Goal: Task Accomplishment & Management: Manage account settings

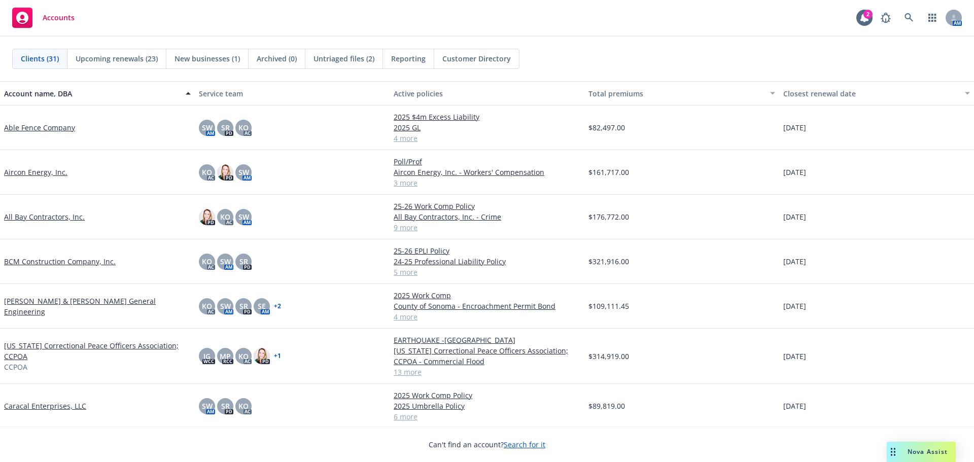
click at [40, 127] on link "Able Fence Company" at bounding box center [39, 127] width 71 height 11
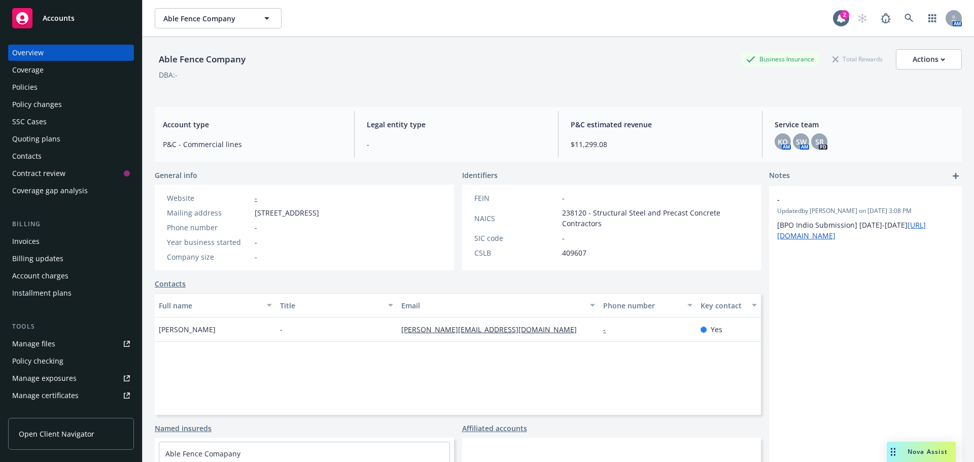
click at [45, 88] on div "Policies" at bounding box center [71, 87] width 118 height 16
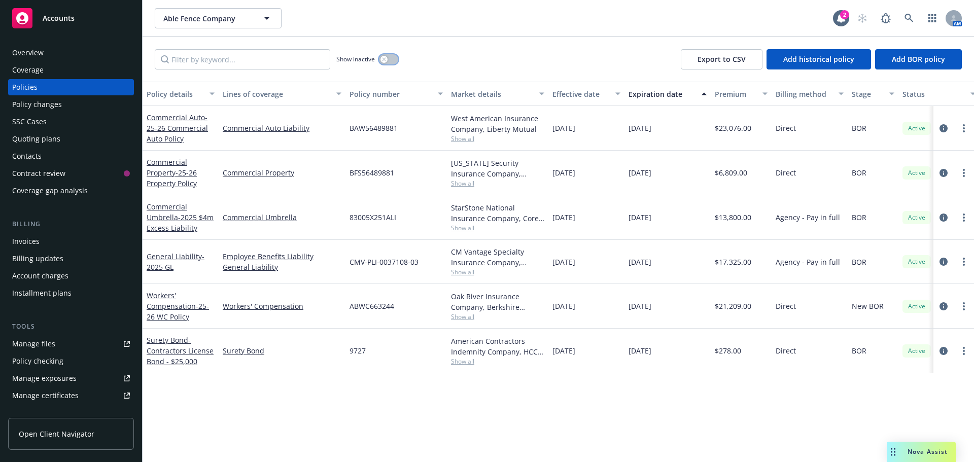
click at [387, 64] on button "button" at bounding box center [388, 59] width 19 height 10
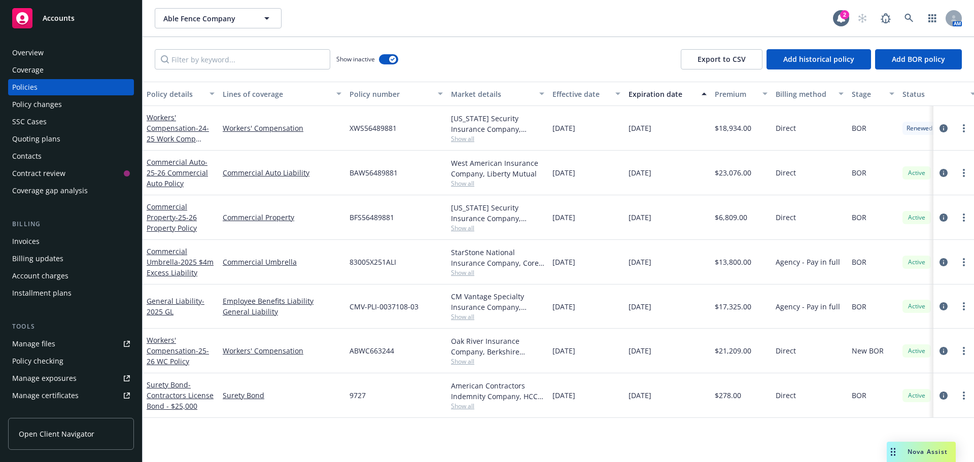
click at [70, 53] on div "Overview" at bounding box center [71, 53] width 118 height 16
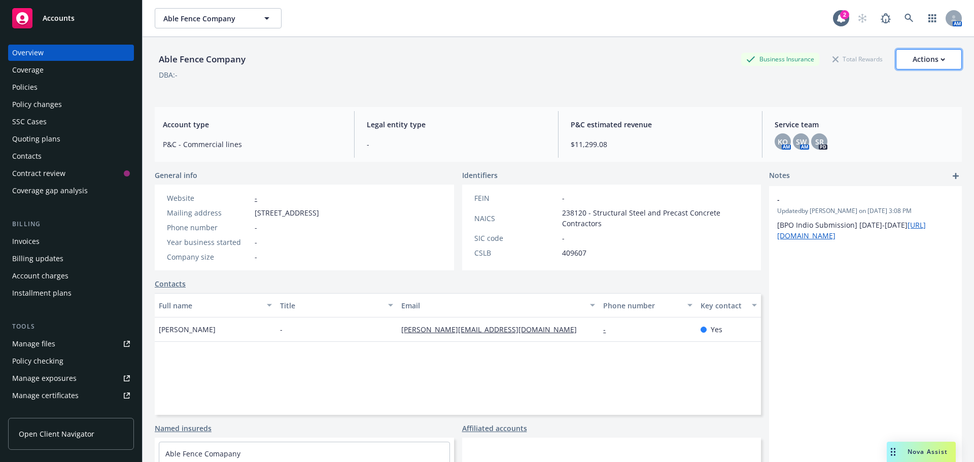
click at [921, 63] on div "Actions" at bounding box center [928, 59] width 32 height 19
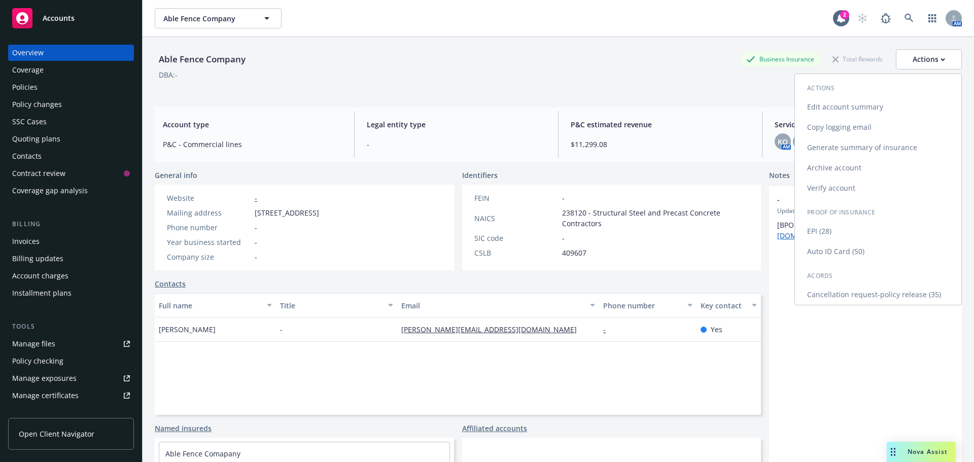
click at [842, 295] on link "Cancellation request-policy release (35)" at bounding box center [878, 294] width 166 height 20
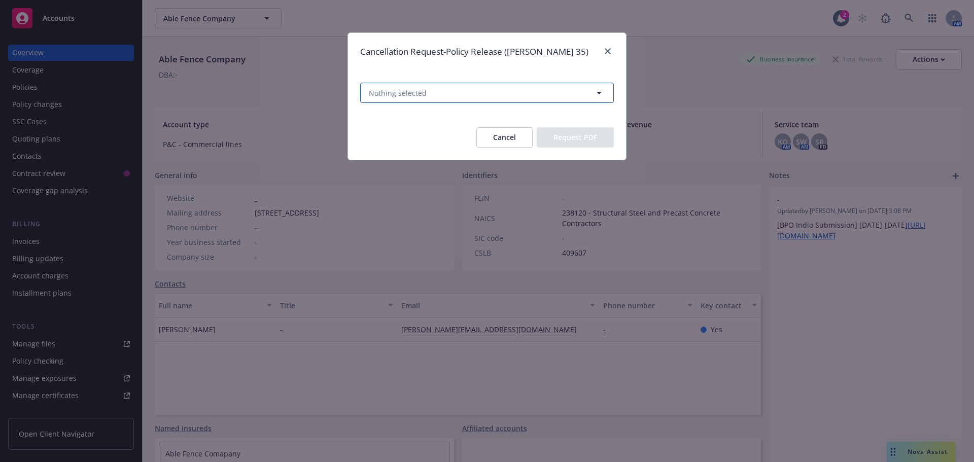
click at [445, 91] on button "Nothing selected" at bounding box center [487, 93] width 254 height 20
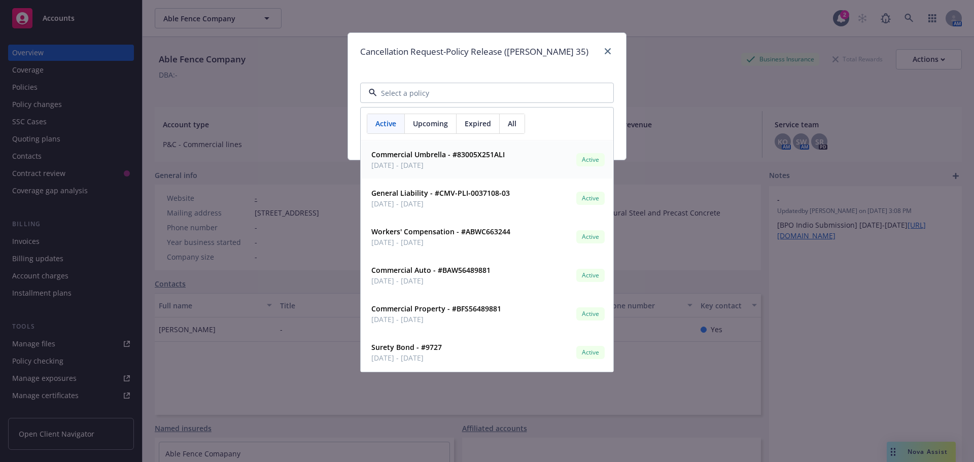
click at [479, 126] on span "Expired" at bounding box center [477, 123] width 26 height 11
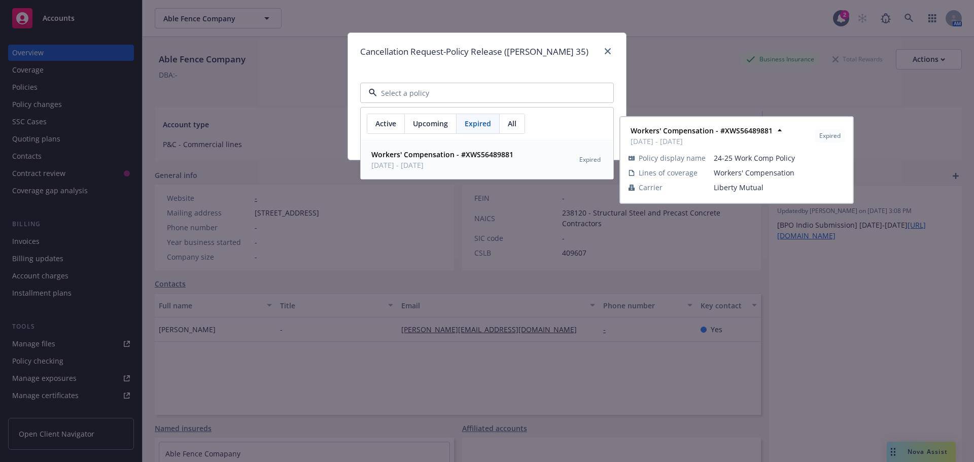
click at [426, 158] on strong "Workers' Compensation - #XWS56489881" at bounding box center [442, 155] width 142 height 10
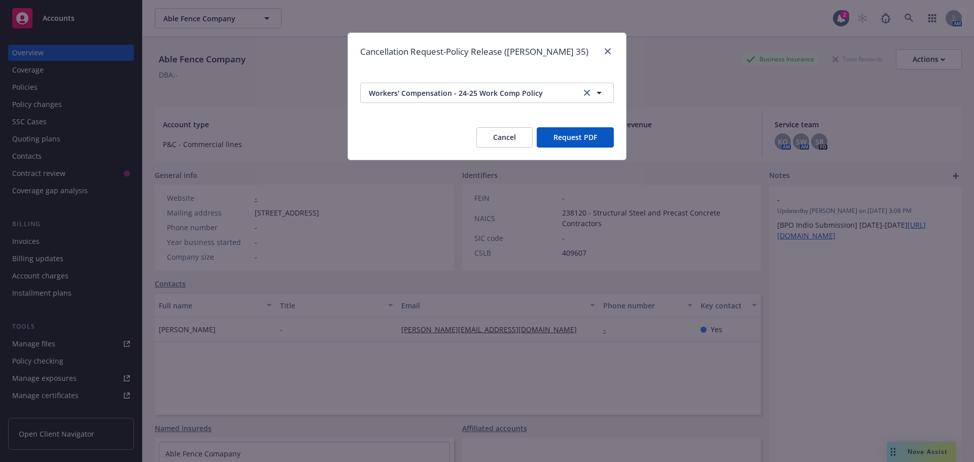
click at [569, 139] on button "Request PDF" at bounding box center [574, 137] width 77 height 20
click at [606, 49] on icon "close" at bounding box center [607, 51] width 6 height 6
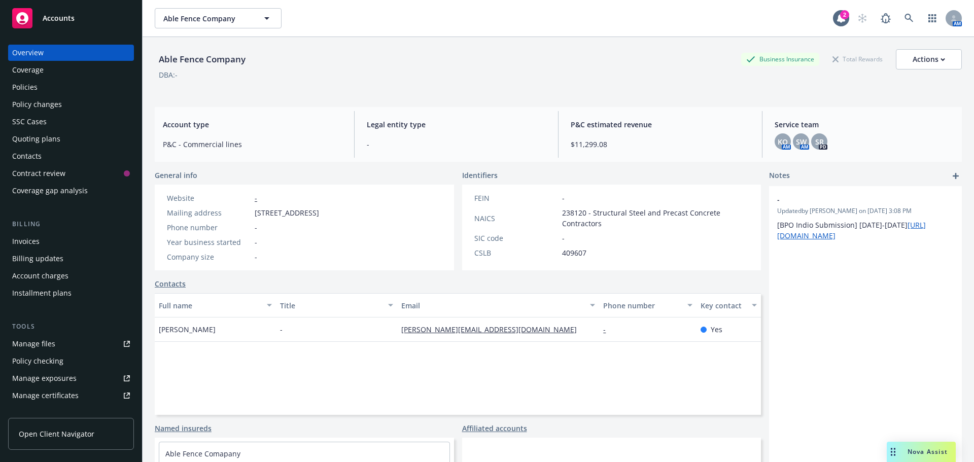
click at [43, 90] on div "Policies" at bounding box center [71, 87] width 118 height 16
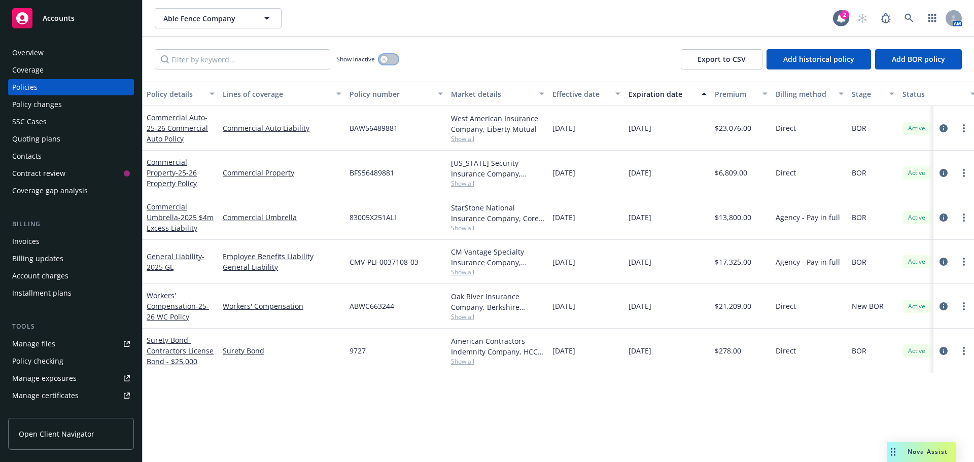
click at [388, 60] on button "button" at bounding box center [388, 59] width 19 height 10
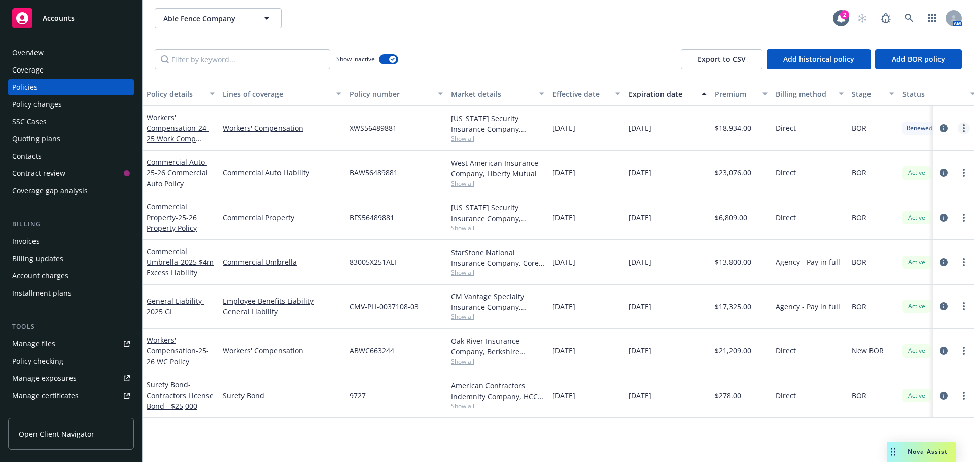
click at [964, 127] on icon "more" at bounding box center [963, 128] width 2 height 8
click at [868, 188] on link "End policy" at bounding box center [909, 189] width 119 height 20
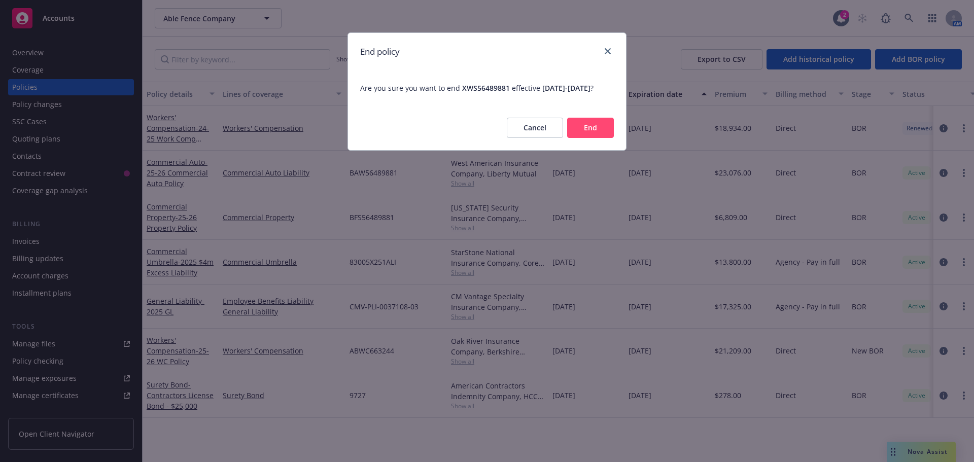
click at [596, 134] on button "End" at bounding box center [590, 128] width 47 height 20
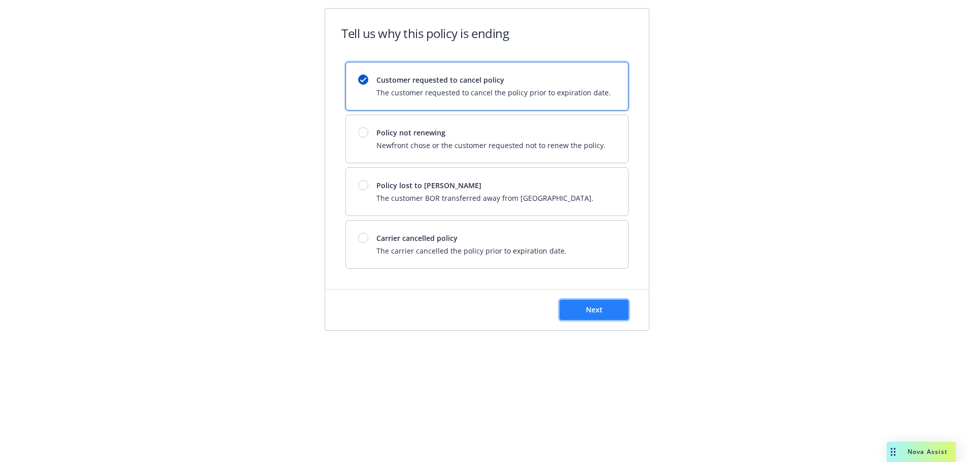
click at [587, 309] on span "Next" at bounding box center [594, 310] width 17 height 10
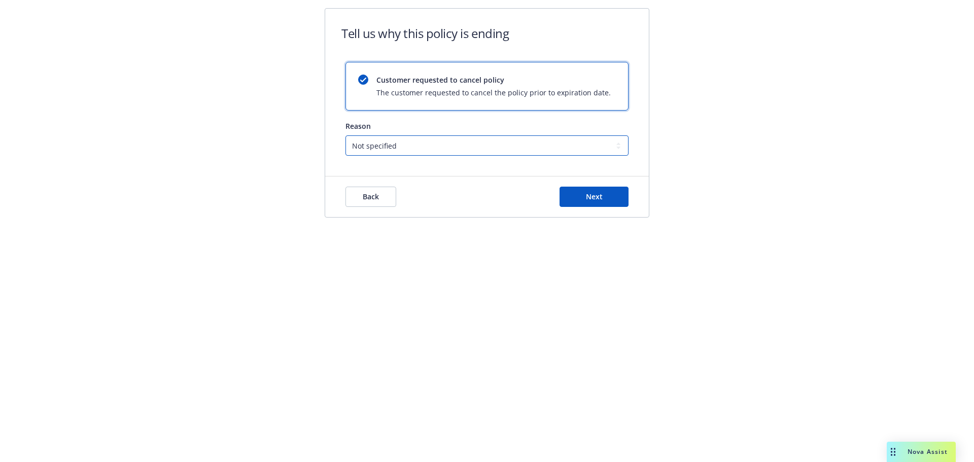
click at [386, 146] on select "Not specified Service Pricing Buyer change M&A, Bankruptcy, or Out of business …" at bounding box center [486, 145] width 283 height 20
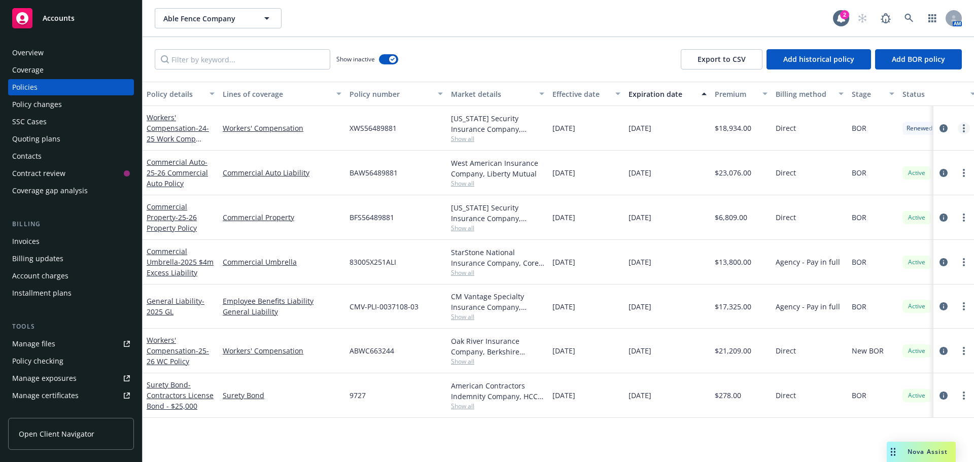
click at [964, 129] on icon "more" at bounding box center [963, 128] width 2 height 8
click at [900, 190] on link "End policy" at bounding box center [909, 189] width 119 height 20
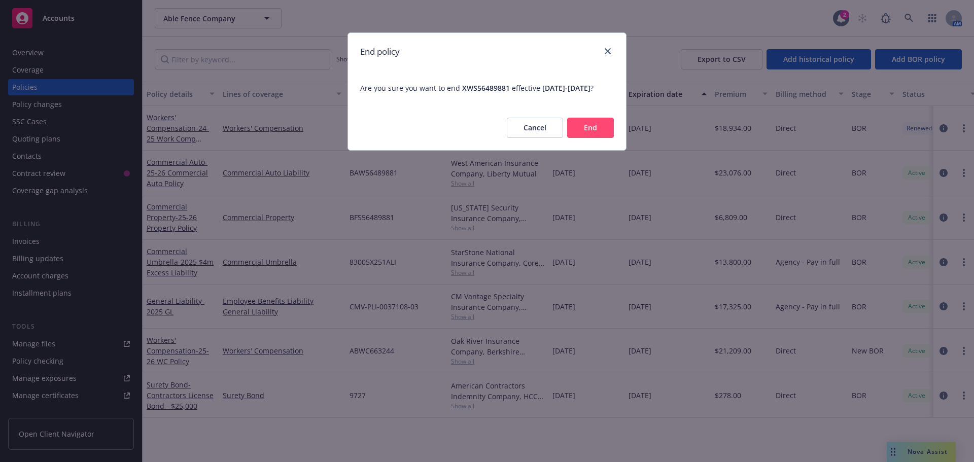
click at [592, 135] on button "End" at bounding box center [590, 128] width 47 height 20
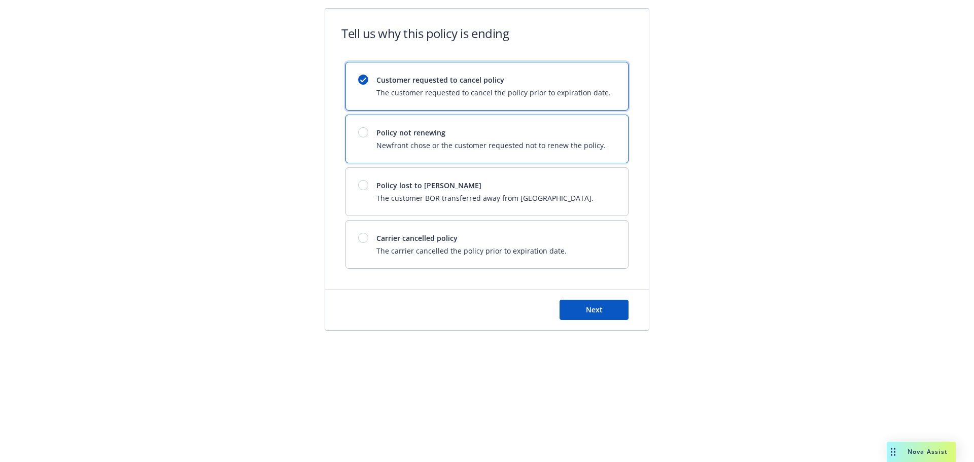
click at [362, 132] on div at bounding box center [363, 132] width 10 height 10
click at [586, 307] on span "Next" at bounding box center [594, 310] width 17 height 10
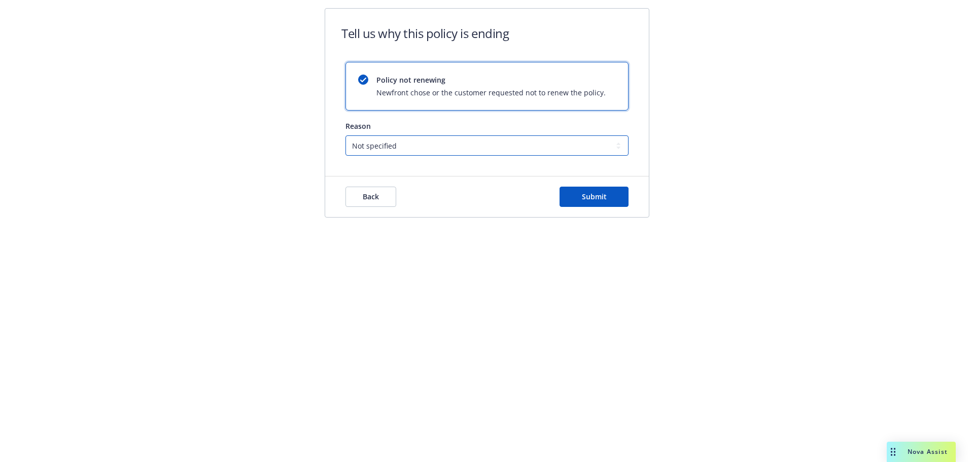
click at [417, 153] on select "Not specified Service Pricing Buyer change M&A, Bankruptcy, or Out of business …" at bounding box center [486, 145] width 283 height 20
click at [384, 197] on button "Back" at bounding box center [370, 197] width 51 height 20
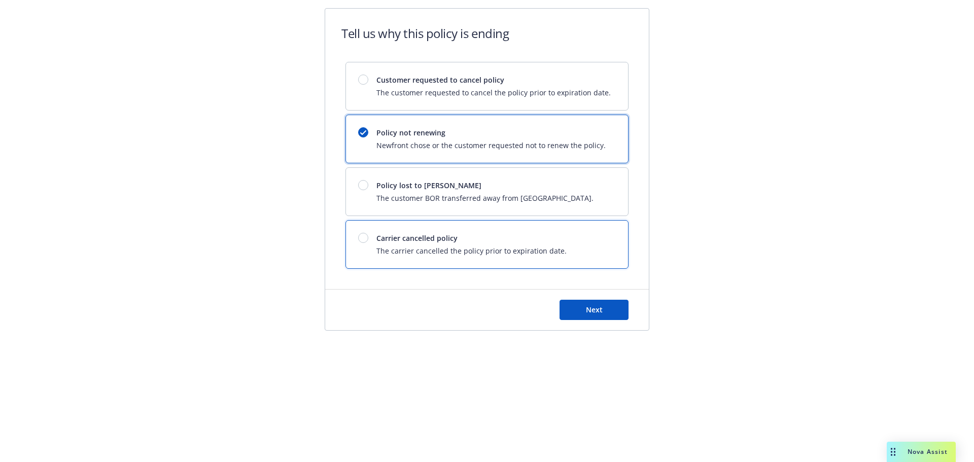
click at [361, 238] on div at bounding box center [363, 238] width 10 height 10
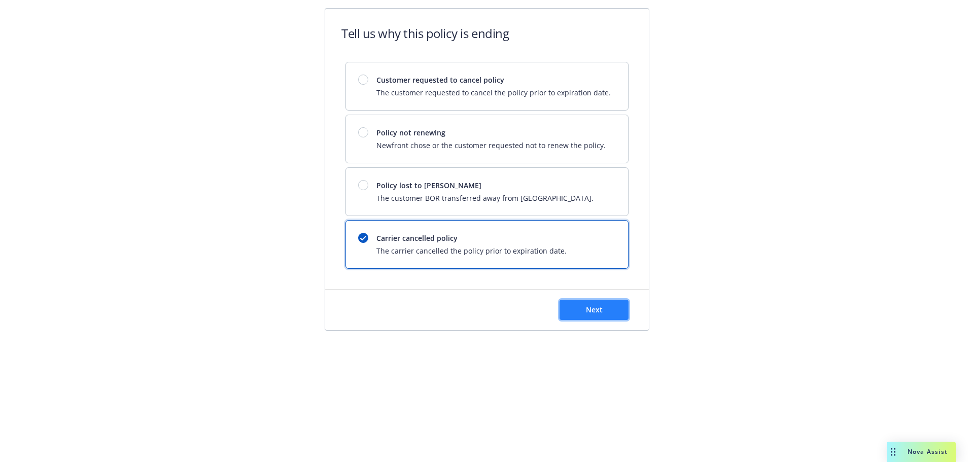
click at [607, 312] on button "Next" at bounding box center [593, 310] width 69 height 20
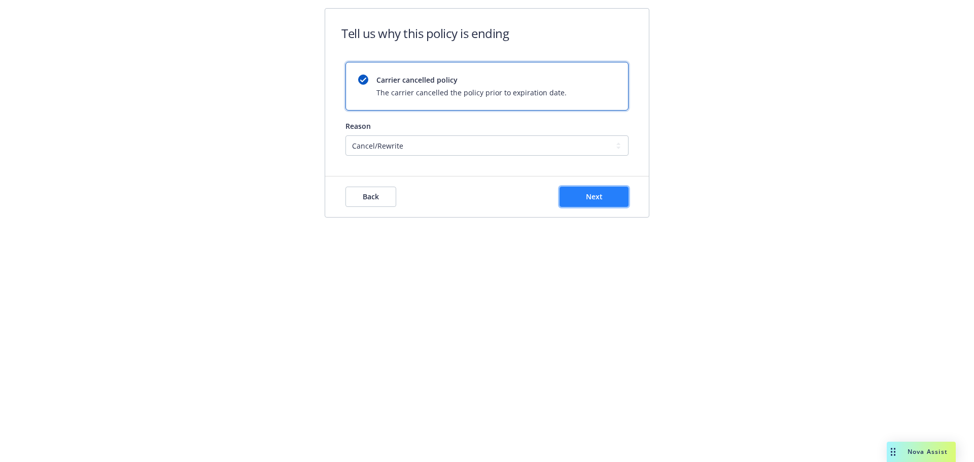
click at [593, 197] on span "Next" at bounding box center [594, 197] width 17 height 10
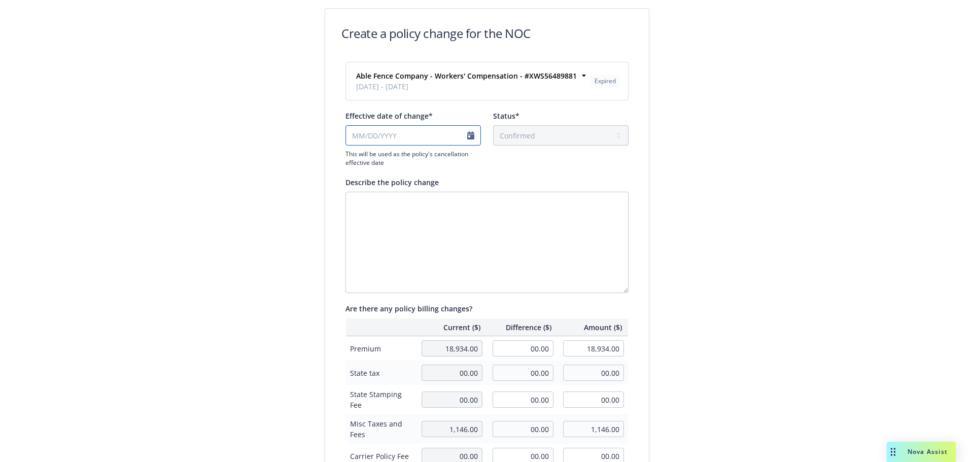
select select "October"
select select "2025"
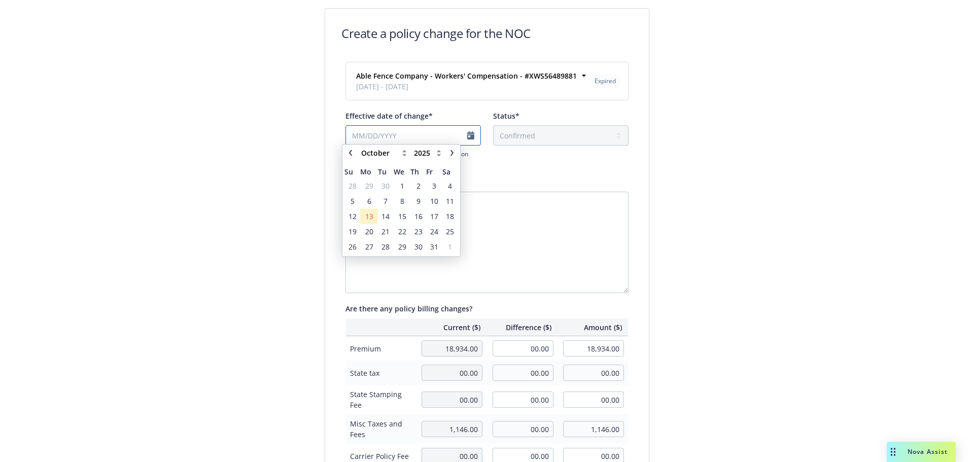
click at [389, 136] on input "Effective date of change*" at bounding box center [412, 135] width 135 height 20
click at [403, 188] on span "1" at bounding box center [402, 189] width 4 height 11
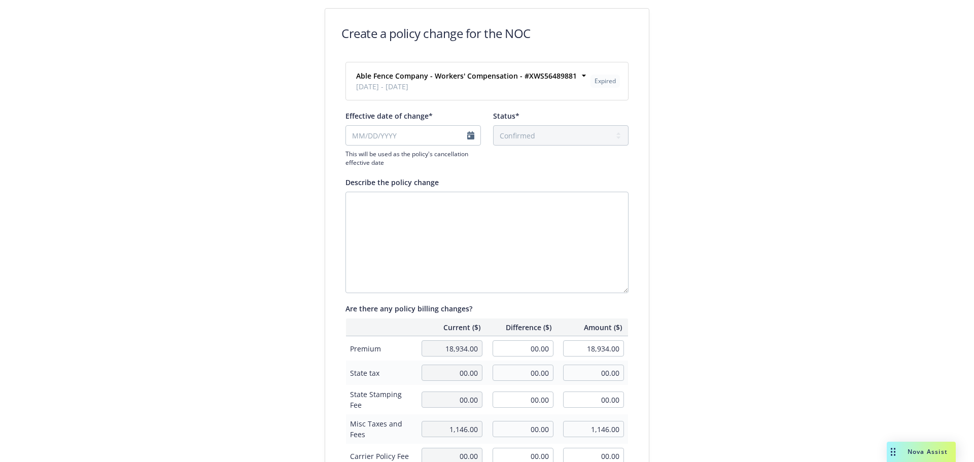
type input "[DATE]"
click at [466, 137] on input "[DATE]" at bounding box center [412, 135] width 135 height 20
select select "October"
select select "2025"
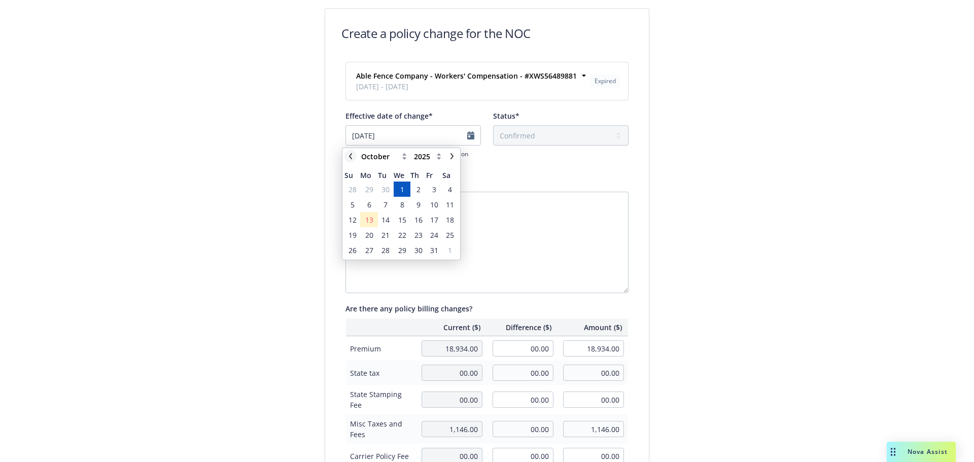
click at [347, 156] on link "chevronLeft" at bounding box center [350, 156] width 12 height 12
select select "September"
click at [383, 250] on span "30" at bounding box center [385, 250] width 8 height 11
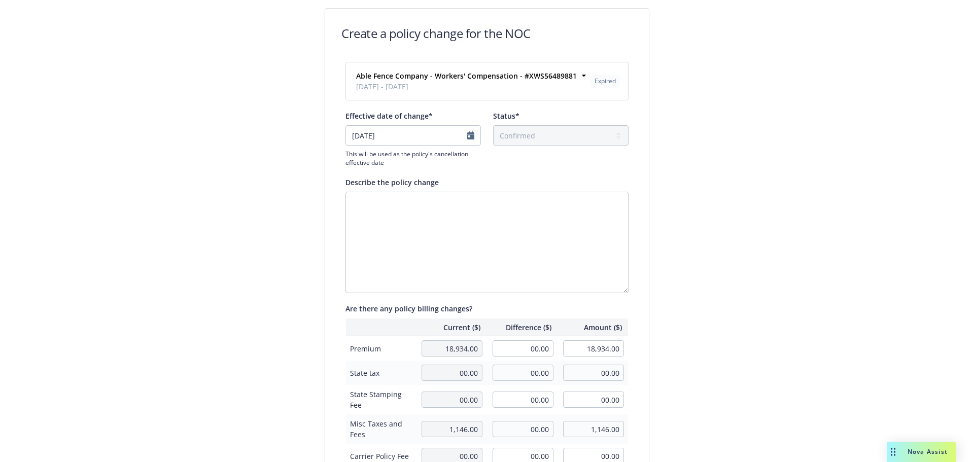
type input "[DATE]"
click at [492, 223] on textarea "Describe the policy change" at bounding box center [486, 242] width 283 height 101
click at [467, 135] on input "[DATE]" at bounding box center [412, 135] width 135 height 20
select select "September"
select select "2025"
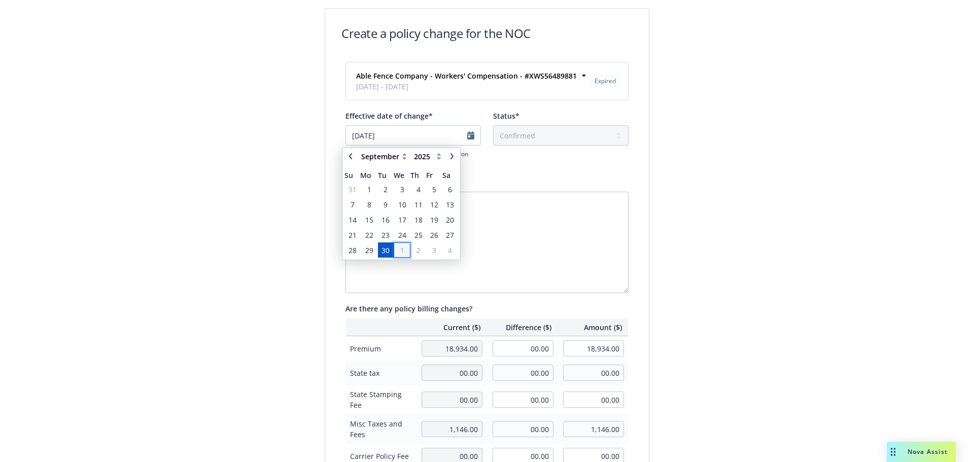
click at [402, 248] on span "1" at bounding box center [402, 250] width 4 height 11
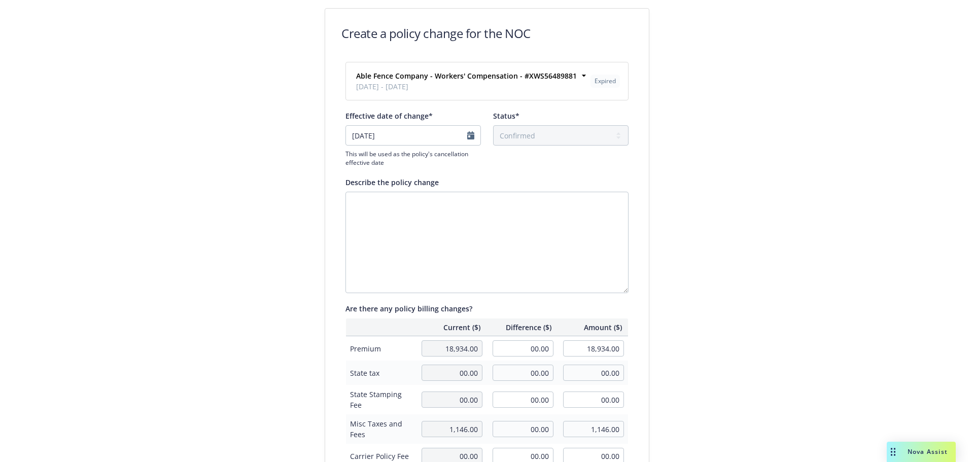
type input "[DATE]"
click at [452, 212] on textarea "Describe the policy change" at bounding box center [486, 242] width 283 height 101
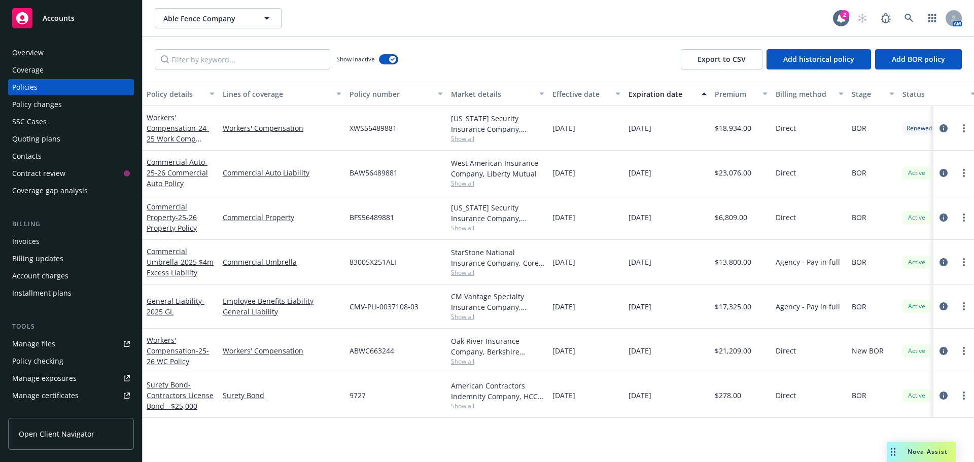
click at [39, 107] on div "Policy changes" at bounding box center [37, 104] width 50 height 16
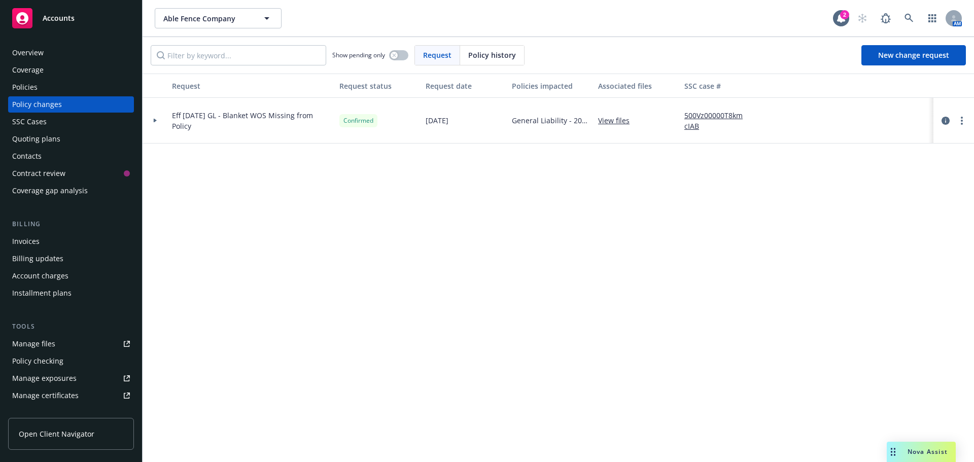
click at [31, 88] on div "Policies" at bounding box center [24, 87] width 25 height 16
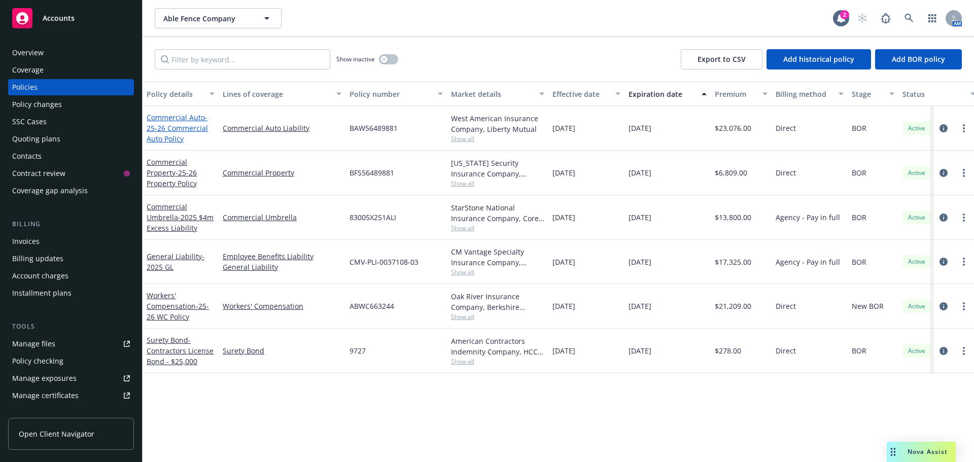
click at [178, 126] on span "- 25-26 Commercial Auto Policy" at bounding box center [177, 128] width 61 height 31
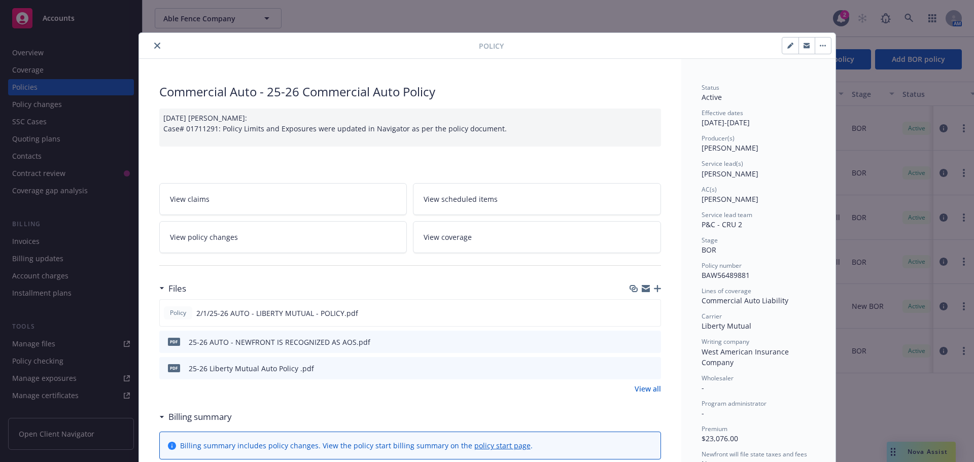
click at [787, 46] on icon "button" at bounding box center [790, 46] width 6 height 6
select select "BOR"
select select "12"
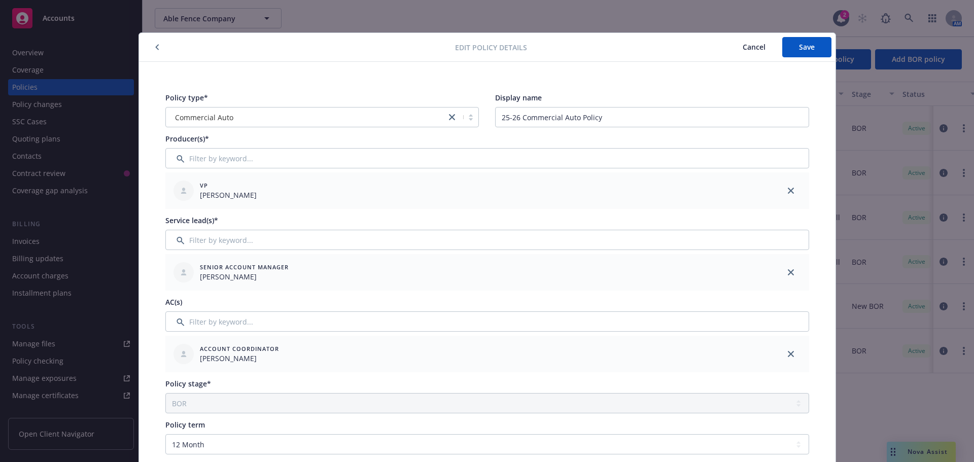
click at [744, 51] on span "Cancel" at bounding box center [753, 47] width 23 height 10
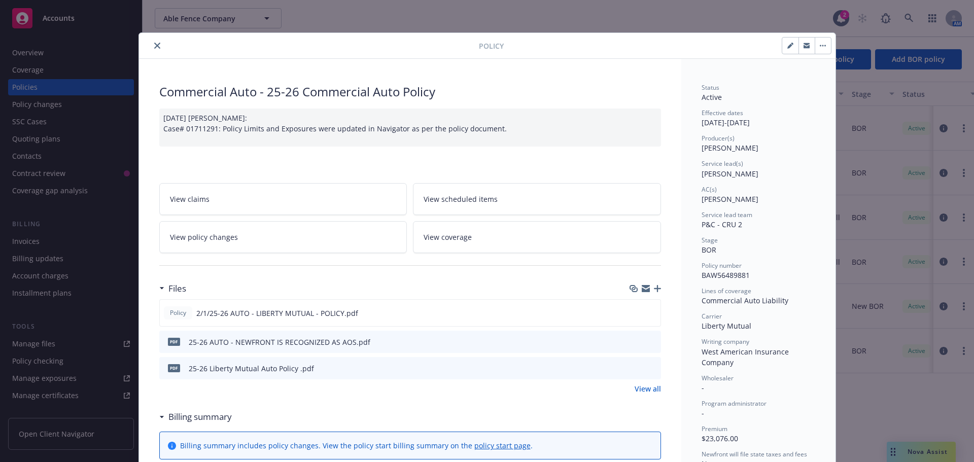
click at [233, 239] on link "View policy changes" at bounding box center [283, 237] width 248 height 32
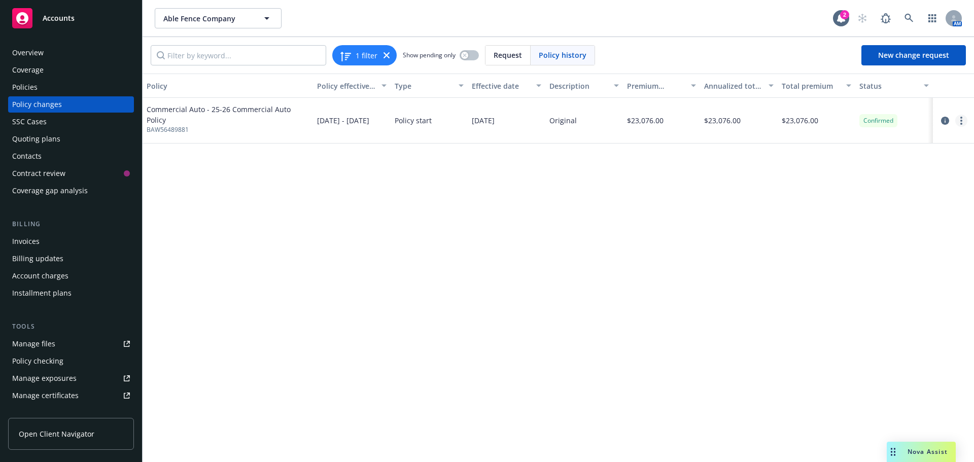
click at [962, 118] on icon "more" at bounding box center [961, 121] width 2 height 8
click at [812, 205] on link "Edit billing info" at bounding box center [880, 202] width 174 height 20
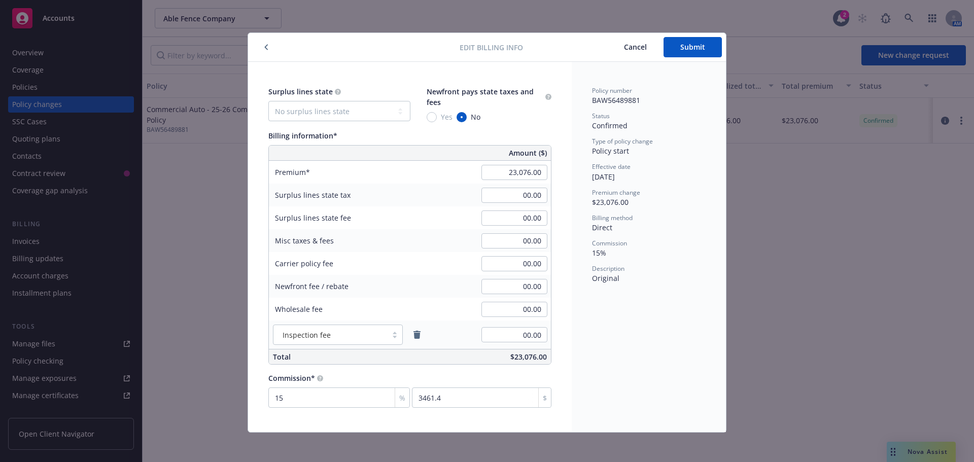
click at [635, 45] on span "Cancel" at bounding box center [635, 47] width 23 height 10
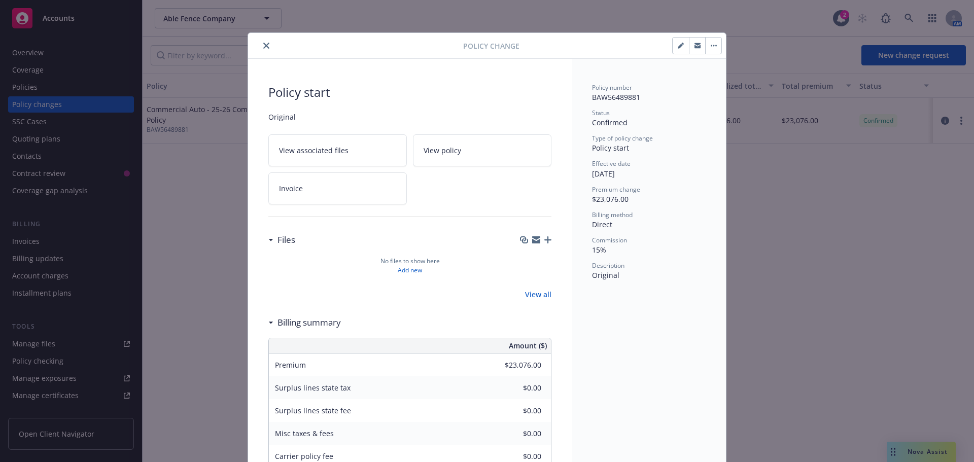
click at [263, 46] on icon "close" at bounding box center [266, 46] width 6 height 6
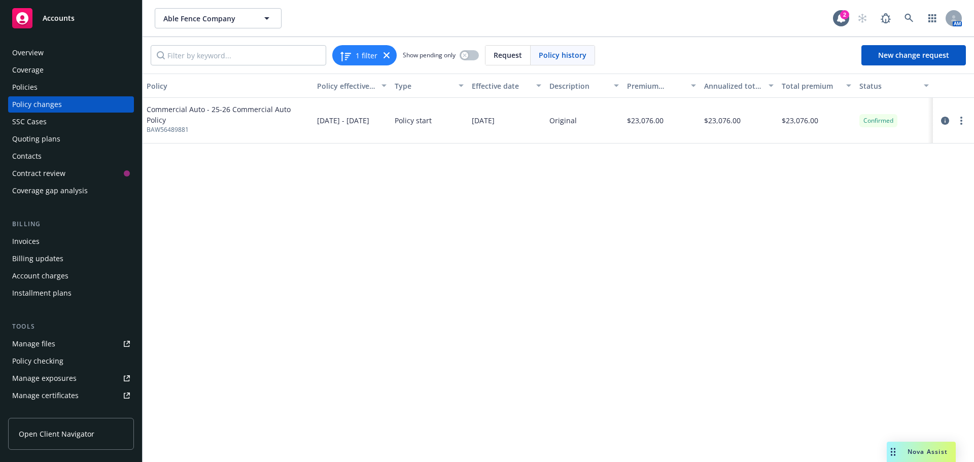
click at [57, 89] on div "Policies" at bounding box center [71, 87] width 118 height 16
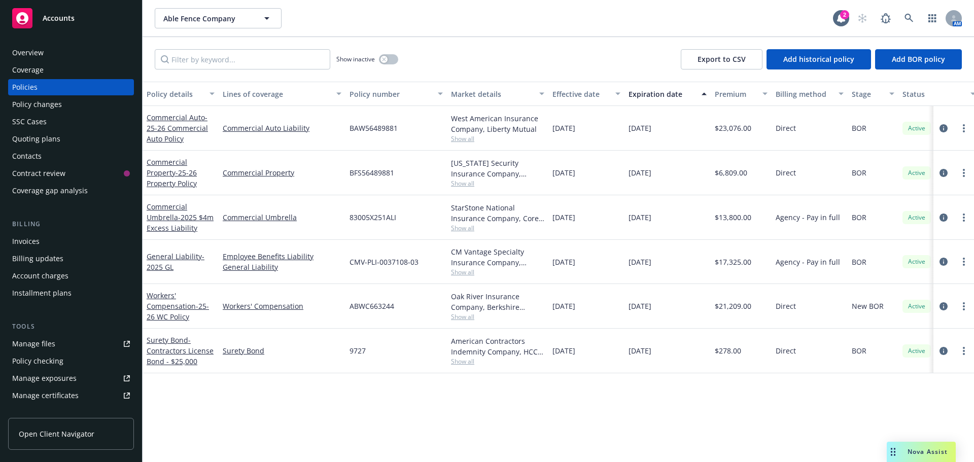
click at [68, 107] on div "Policy changes" at bounding box center [71, 104] width 118 height 16
